Goal: Task Accomplishment & Management: Manage account settings

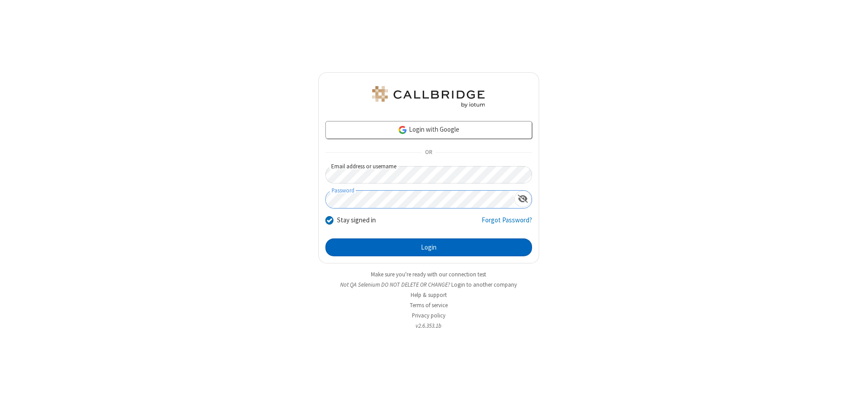
click at [428, 247] on button "Login" at bounding box center [428, 247] width 207 height 18
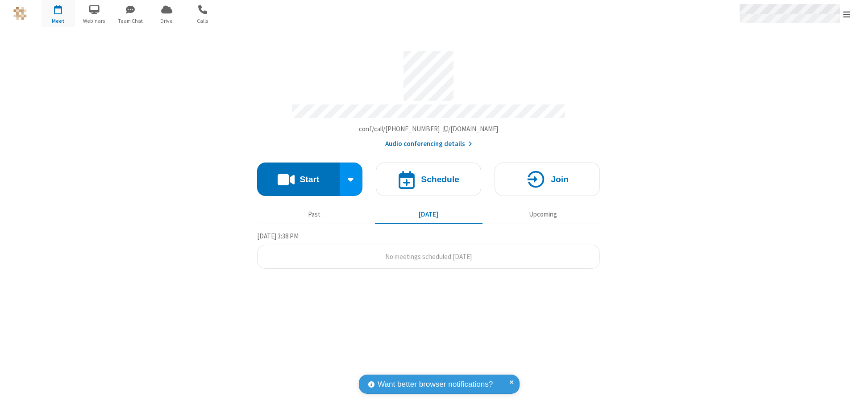
click at [847, 14] on span "Open menu" at bounding box center [846, 14] width 7 height 9
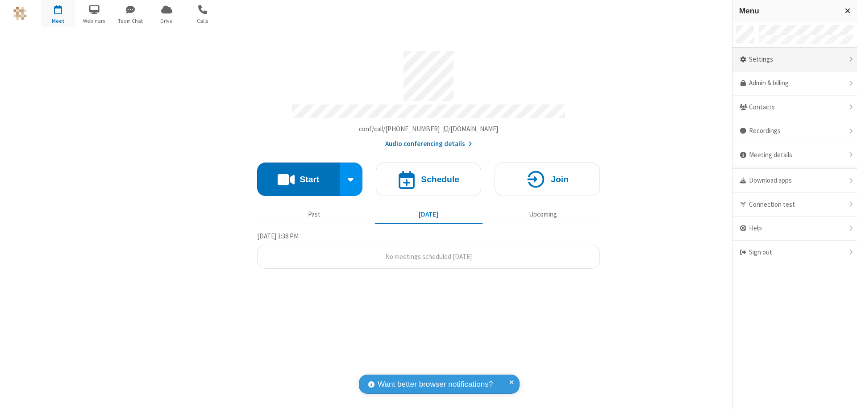
click at [794, 59] on div "Settings" at bounding box center [794, 60] width 125 height 24
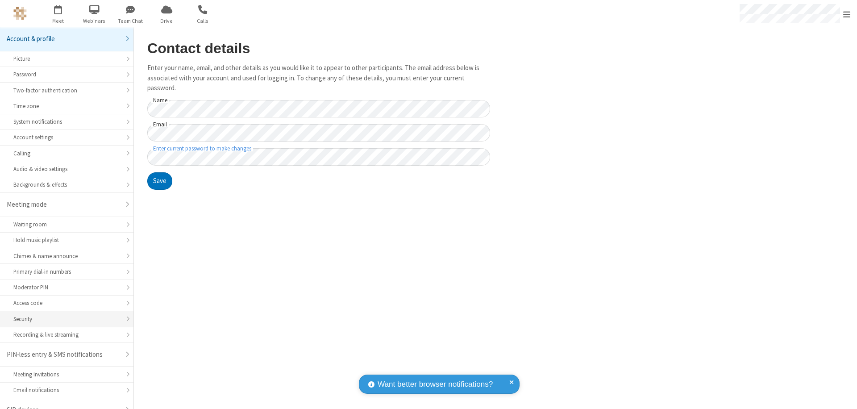
click at [63, 315] on div "Security" at bounding box center [66, 319] width 107 height 8
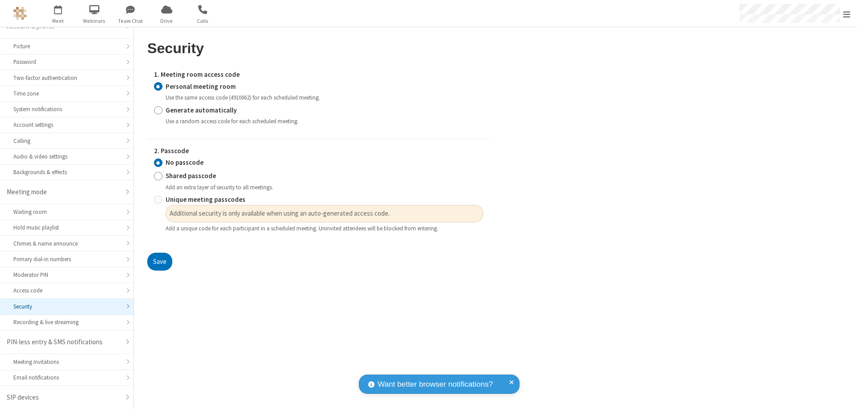
click at [158, 110] on input "Generate automatically" at bounding box center [158, 109] width 8 height 9
radio input "true"
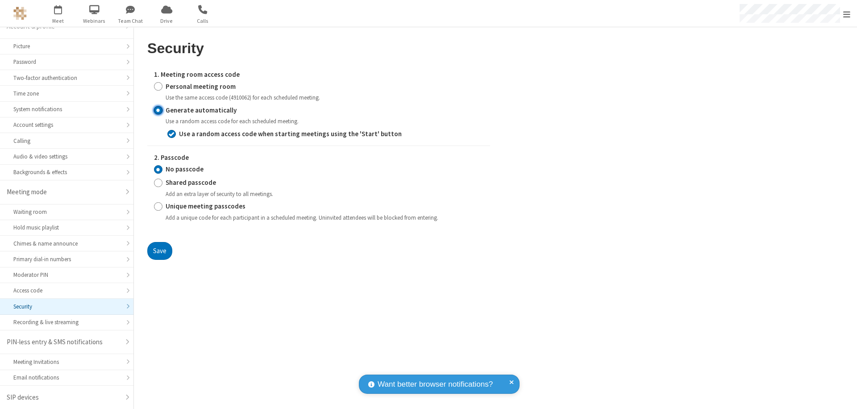
click at [158, 183] on input "Shared passcode" at bounding box center [158, 182] width 8 height 9
radio input "true"
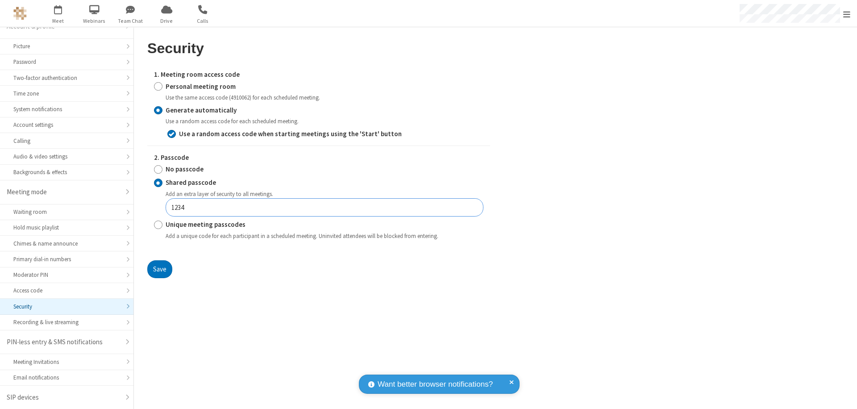
type input "1234"
click at [159, 269] on button "Save" at bounding box center [159, 269] width 25 height 18
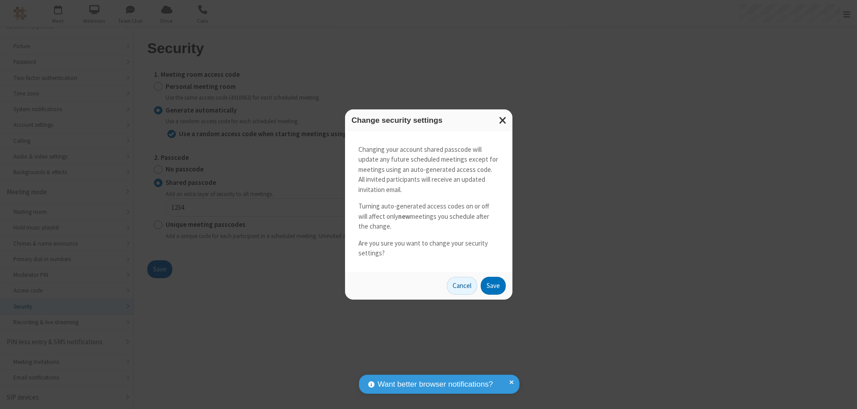
click at [493, 285] on button "Save" at bounding box center [493, 286] width 25 height 18
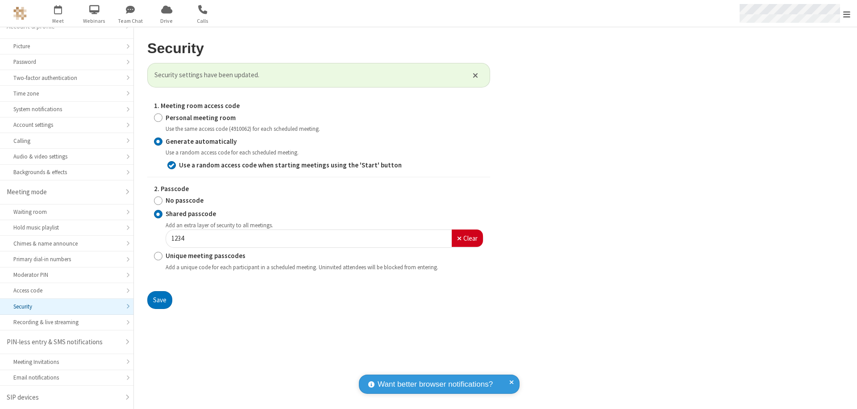
click at [847, 14] on span "Open menu" at bounding box center [846, 14] width 7 height 9
click at [58, 13] on span "button" at bounding box center [58, 9] width 33 height 15
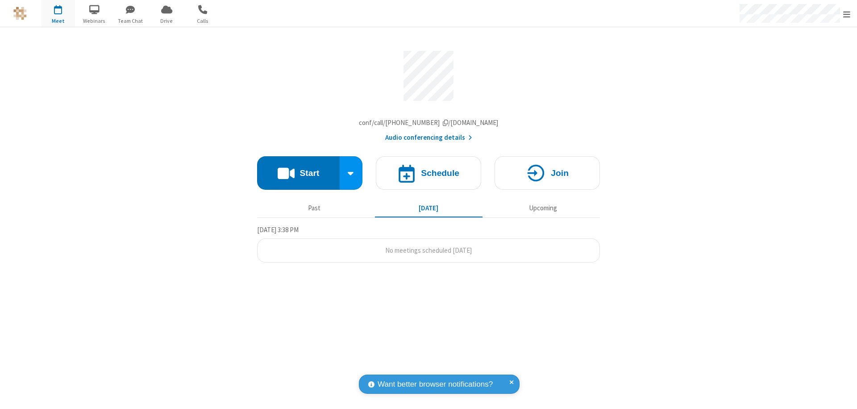
click at [428, 175] on h4 "Schedule" at bounding box center [440, 173] width 38 height 8
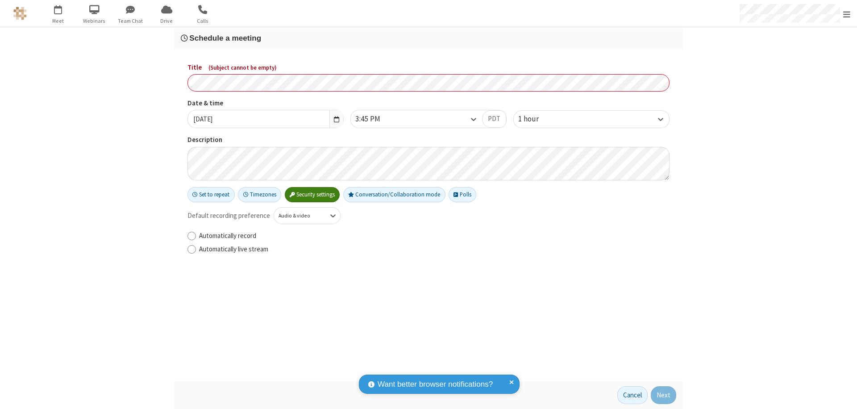
click at [428, 38] on h3 "Schedule a meeting" at bounding box center [428, 38] width 495 height 8
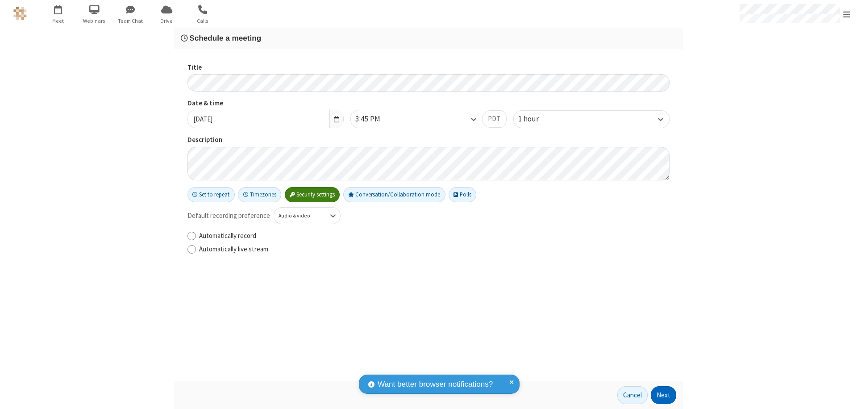
click at [664, 395] on button "Next" at bounding box center [663, 395] width 25 height 18
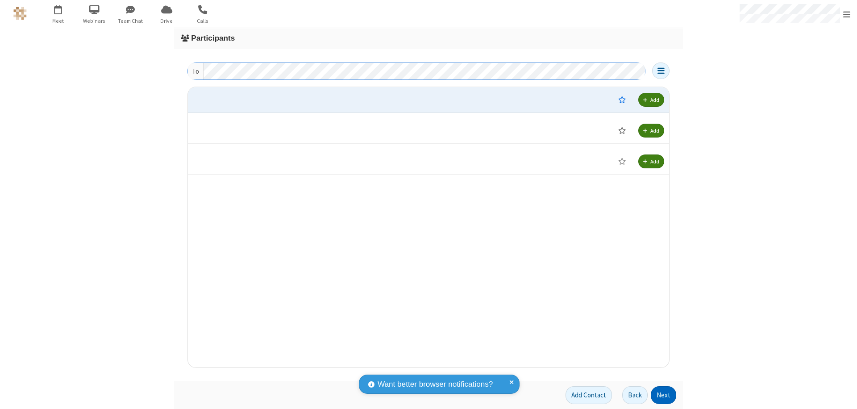
click at [664, 395] on button "Next" at bounding box center [663, 395] width 25 height 18
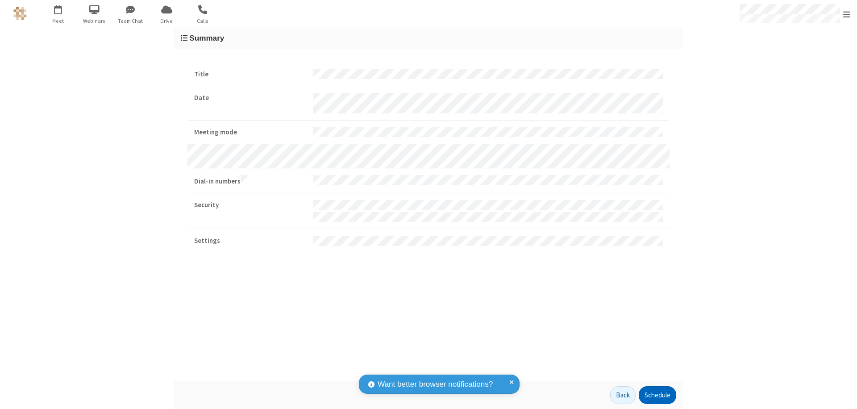
click at [657, 395] on button "Schedule" at bounding box center [657, 395] width 37 height 18
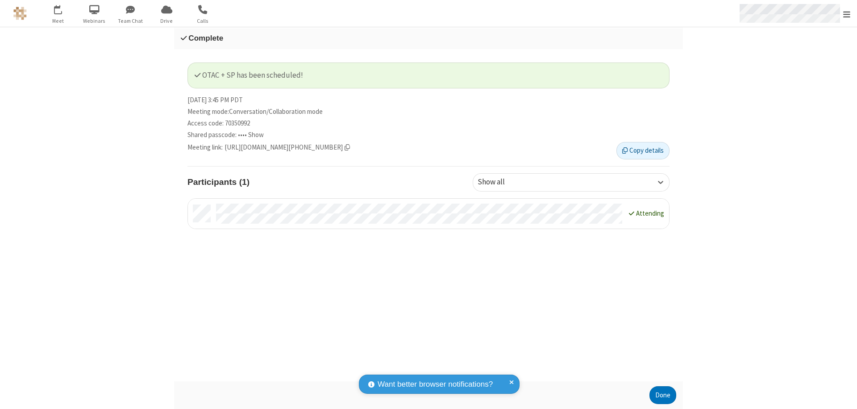
click at [847, 13] on span "Open menu" at bounding box center [846, 14] width 7 height 9
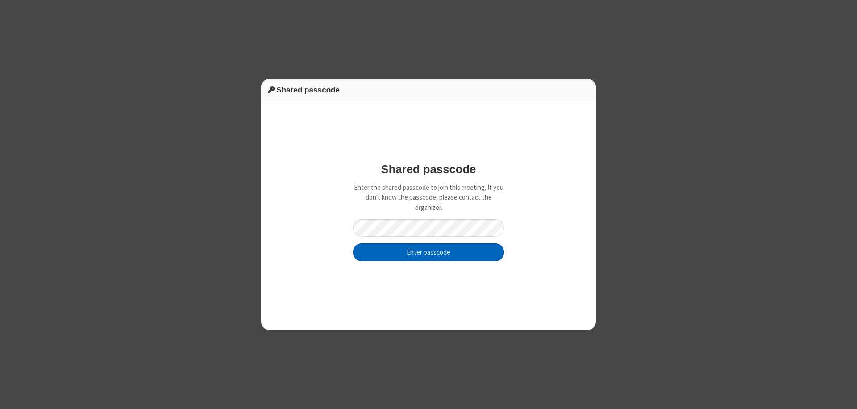
click at [428, 252] on button "Enter passcode" at bounding box center [428, 252] width 151 height 18
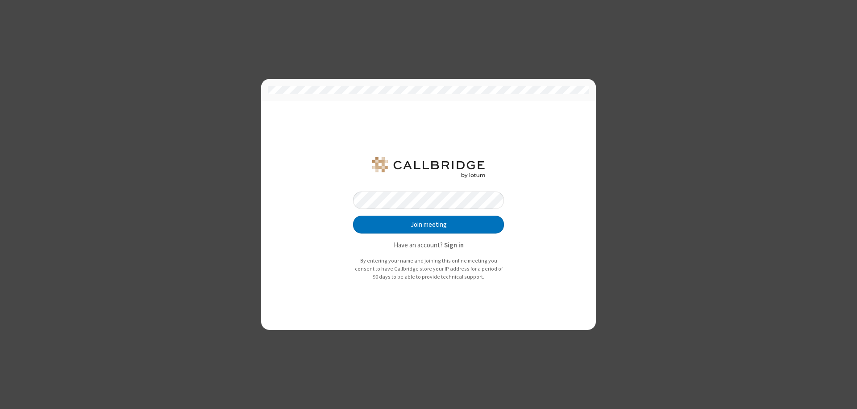
click at [428, 224] on button "Join meeting" at bounding box center [428, 225] width 151 height 18
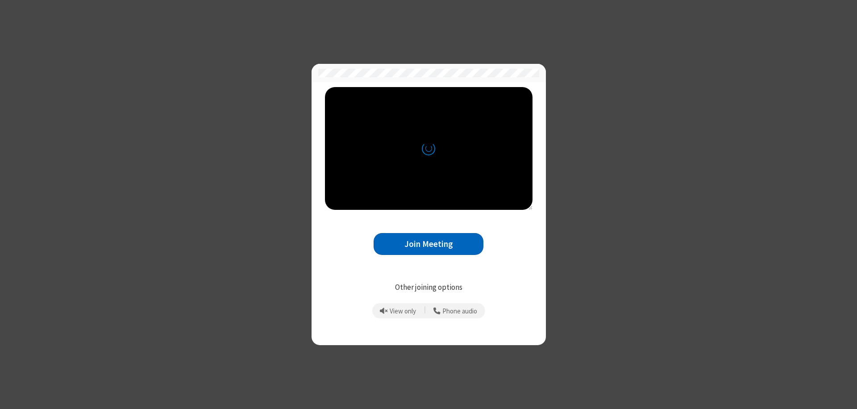
click at [428, 244] on button "Join Meeting" at bounding box center [429, 244] width 110 height 22
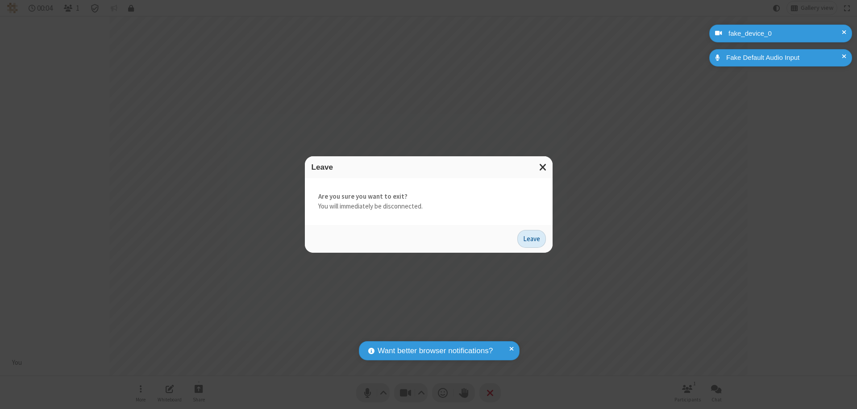
click at [532, 238] on button "Leave" at bounding box center [531, 239] width 29 height 18
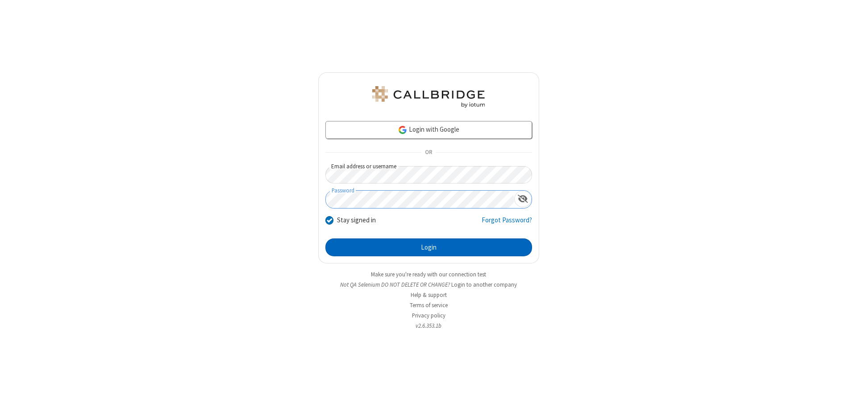
click at [428, 247] on button "Login" at bounding box center [428, 247] width 207 height 18
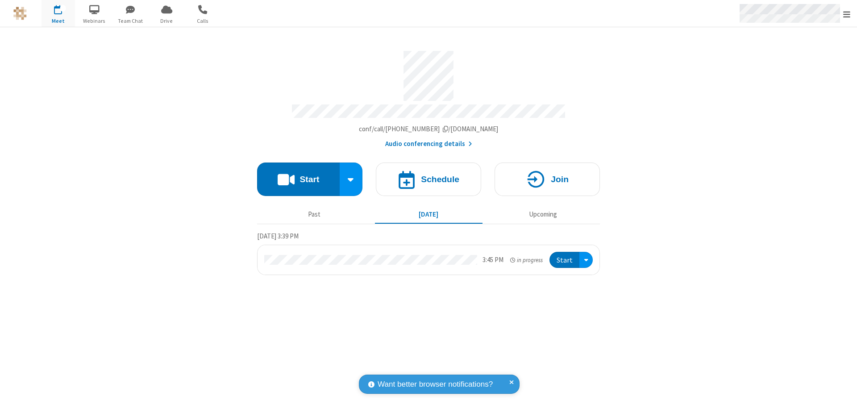
click at [847, 14] on span "Open menu" at bounding box center [846, 14] width 7 height 9
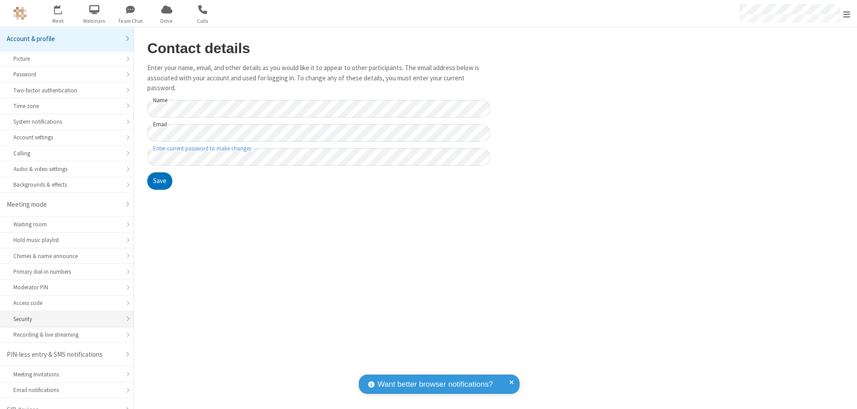
click at [63, 315] on div "Security" at bounding box center [66, 319] width 107 height 8
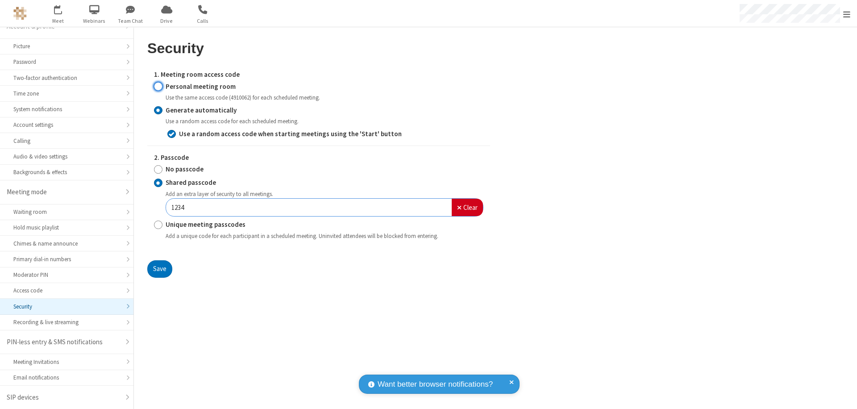
click at [158, 86] on input "Personal meeting room" at bounding box center [158, 86] width 8 height 9
radio input "true"
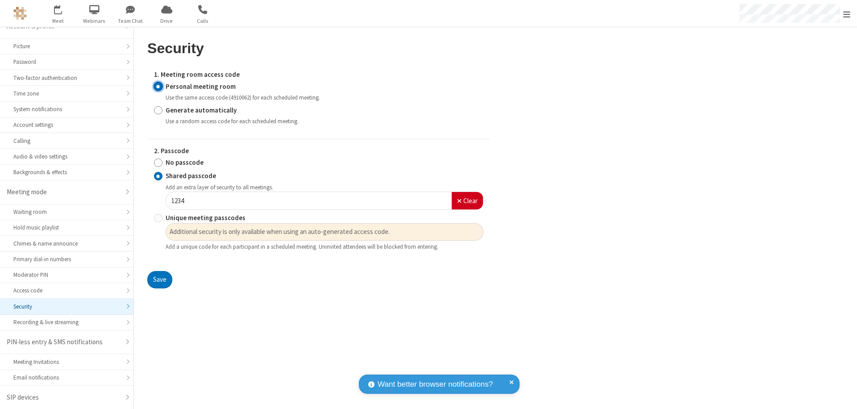
click at [158, 162] on input "No passcode" at bounding box center [158, 162] width 8 height 9
radio input "true"
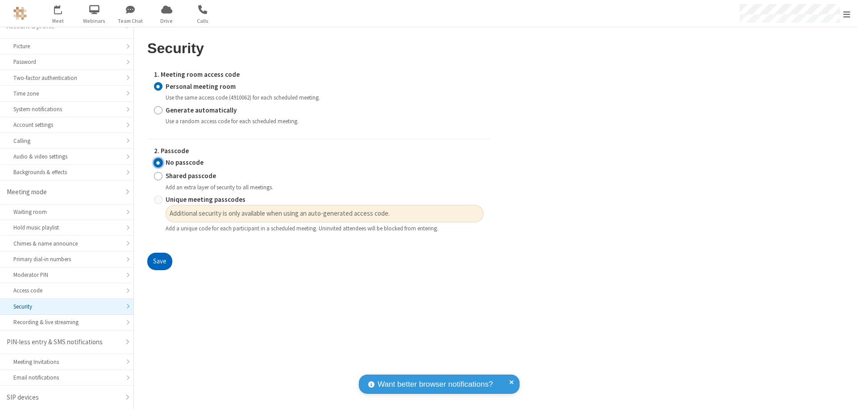
click at [159, 262] on button "Save" at bounding box center [159, 262] width 25 height 18
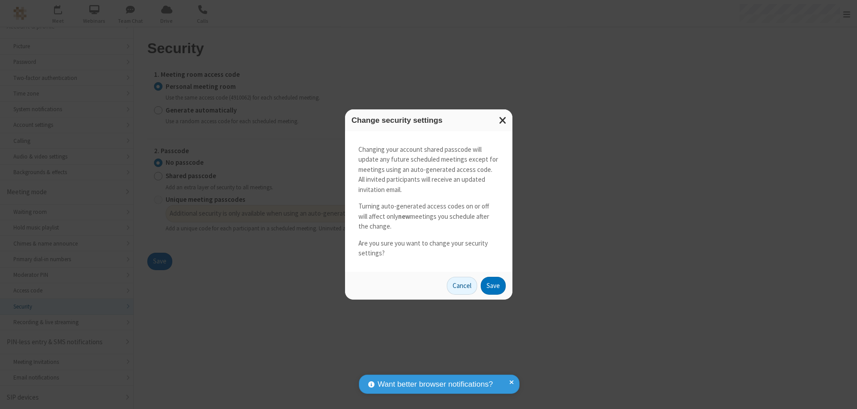
click at [493, 285] on button "Save" at bounding box center [493, 286] width 25 height 18
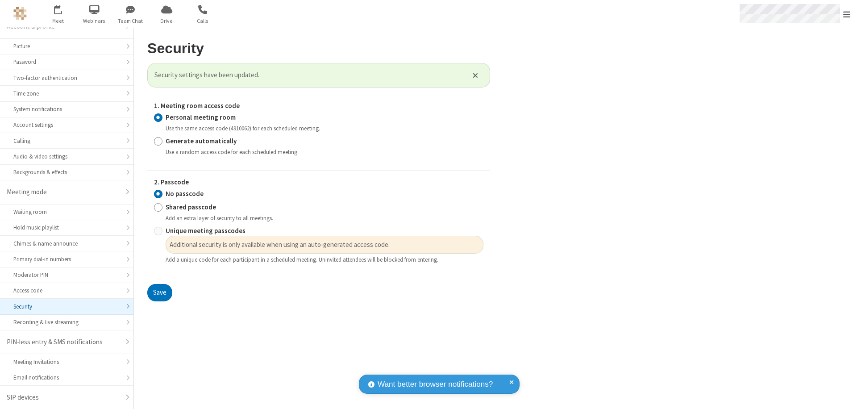
click at [847, 13] on span "Open menu" at bounding box center [846, 14] width 7 height 9
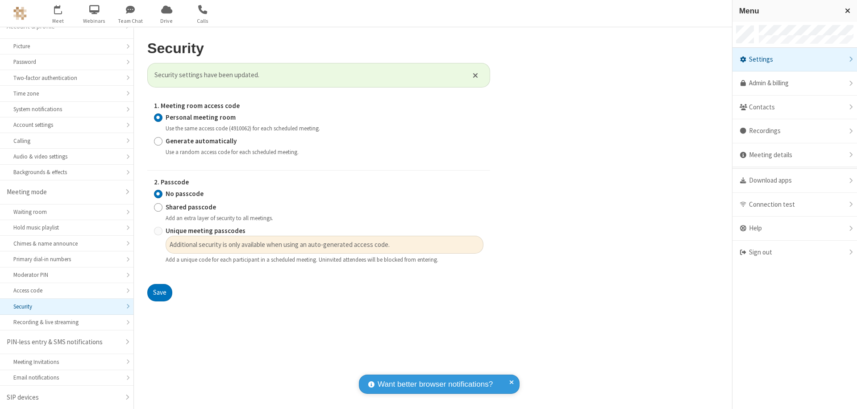
click at [794, 252] on div "Sign out" at bounding box center [794, 253] width 125 height 24
